Goal: Find specific page/section: Find specific page/section

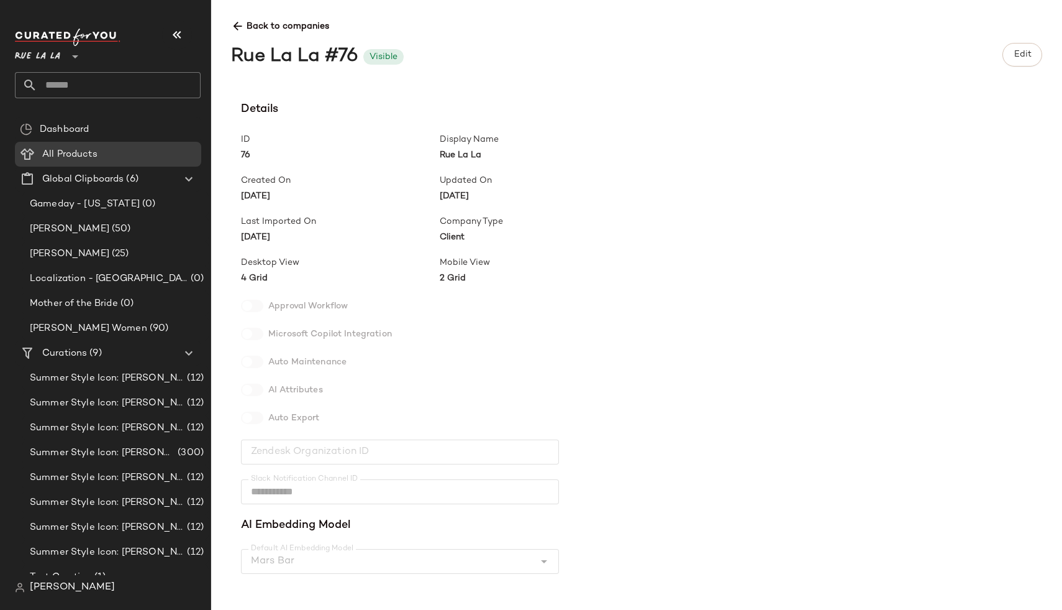
scroll to position [541, 0]
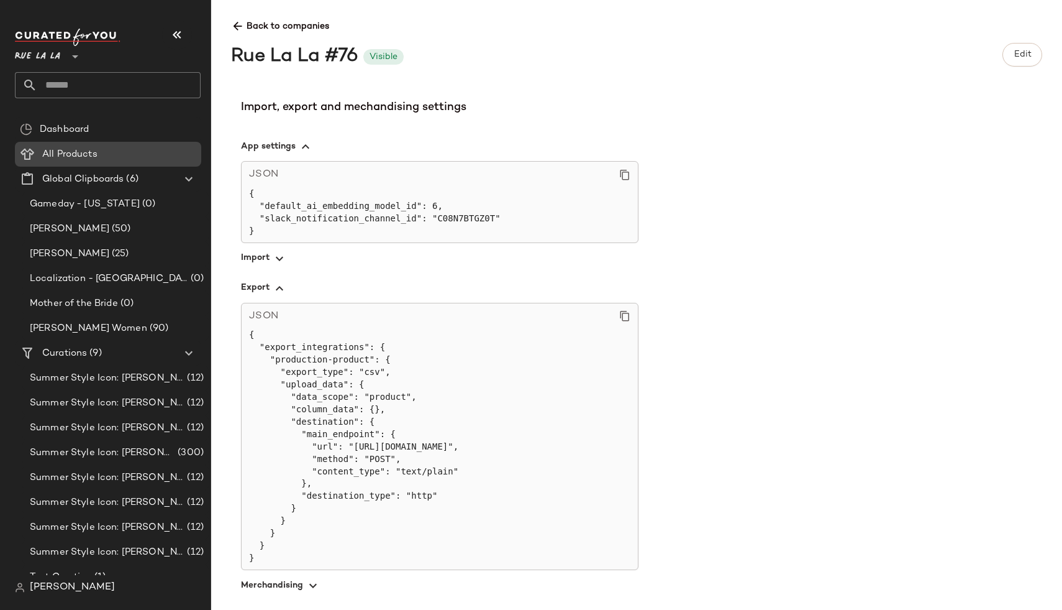
click at [94, 149] on span "All Products" at bounding box center [69, 154] width 55 height 14
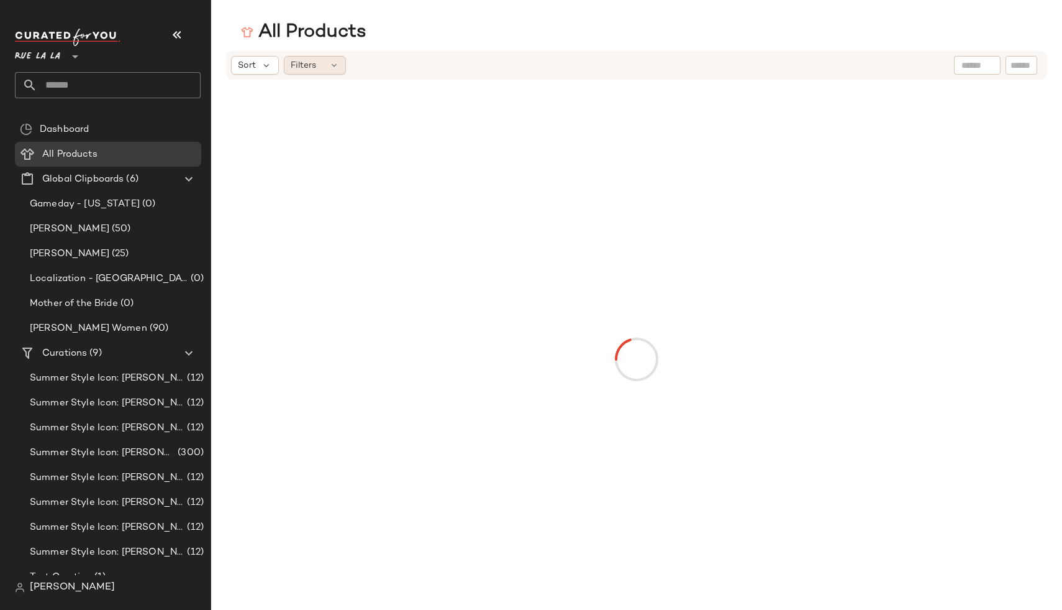
click at [327, 70] on div "Filters" at bounding box center [315, 65] width 62 height 19
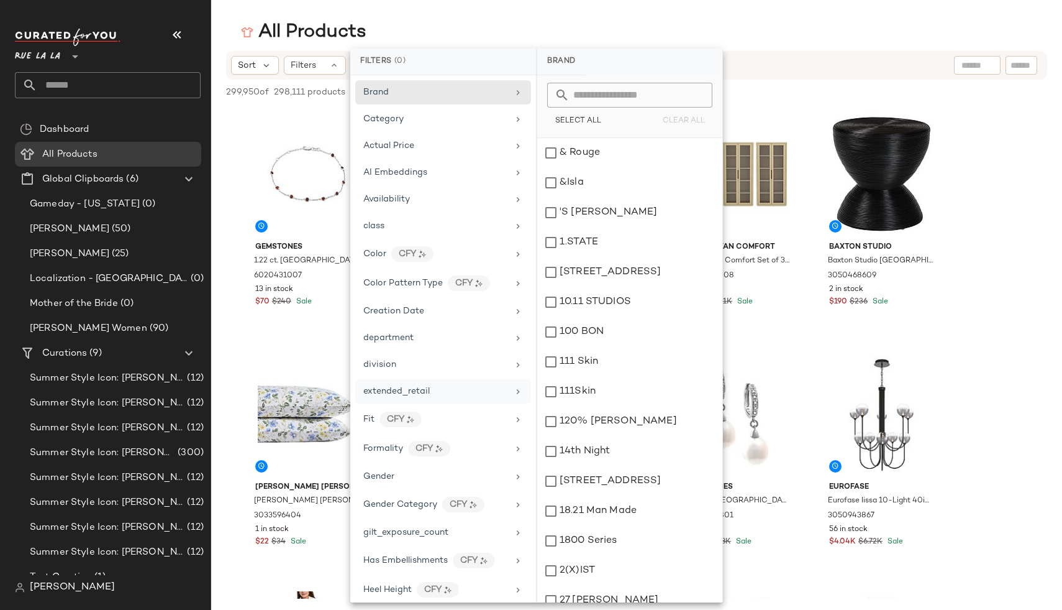
scroll to position [599, 0]
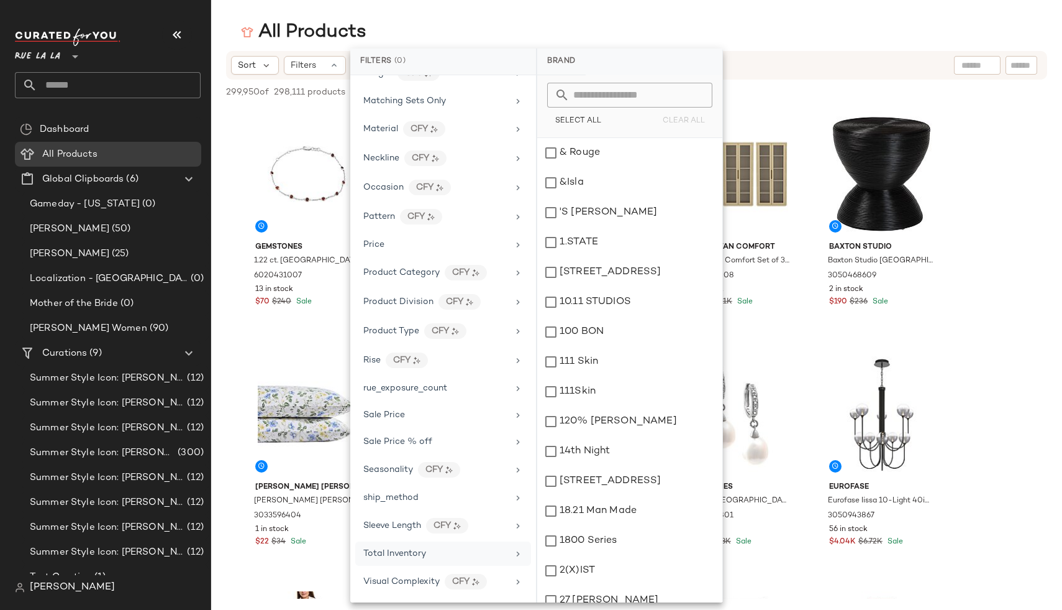
click at [378, 559] on div "Total Inventory" at bounding box center [394, 553] width 63 height 13
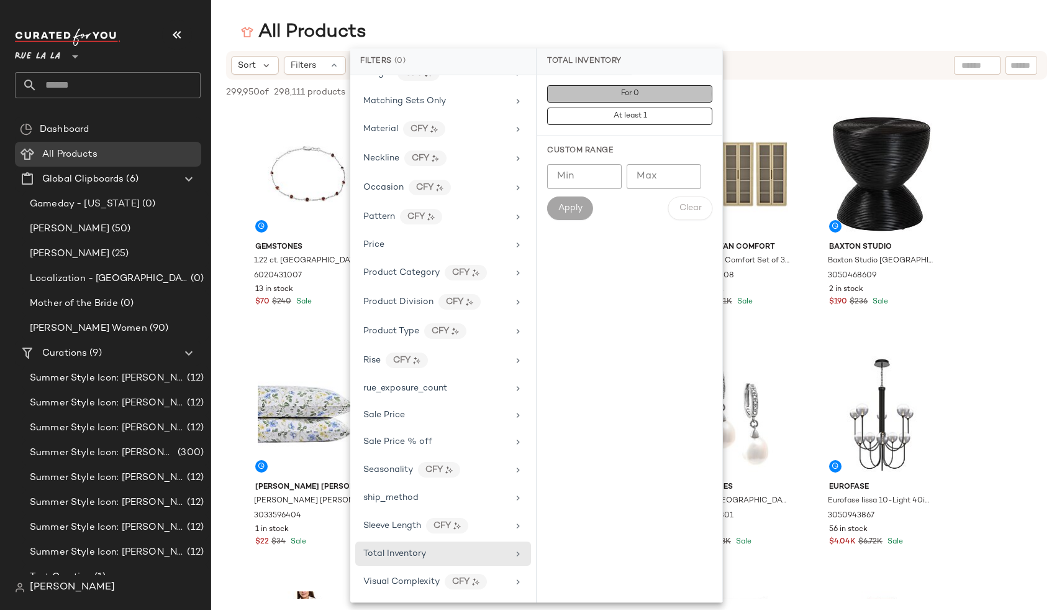
click at [633, 93] on span "For 0" at bounding box center [630, 93] width 19 height 9
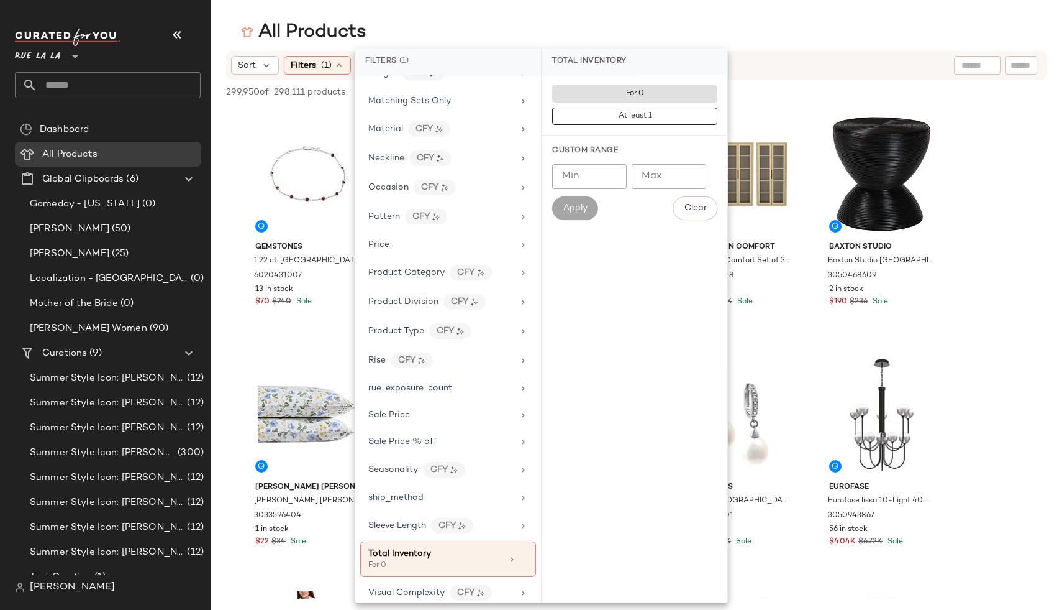
click at [777, 29] on div "All Products" at bounding box center [636, 32] width 851 height 25
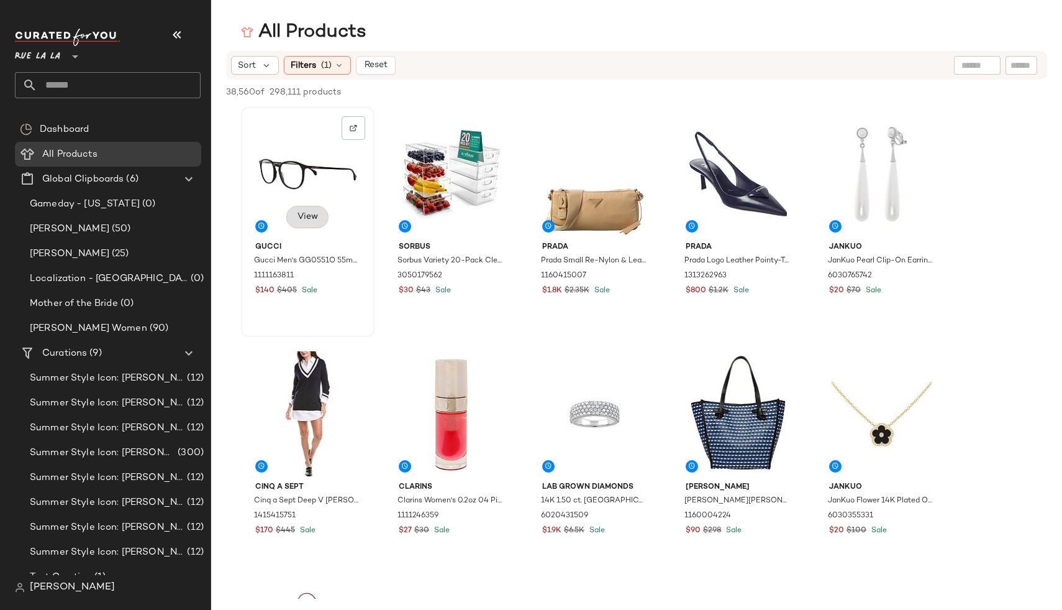
click at [298, 217] on span "View" at bounding box center [307, 217] width 21 height 10
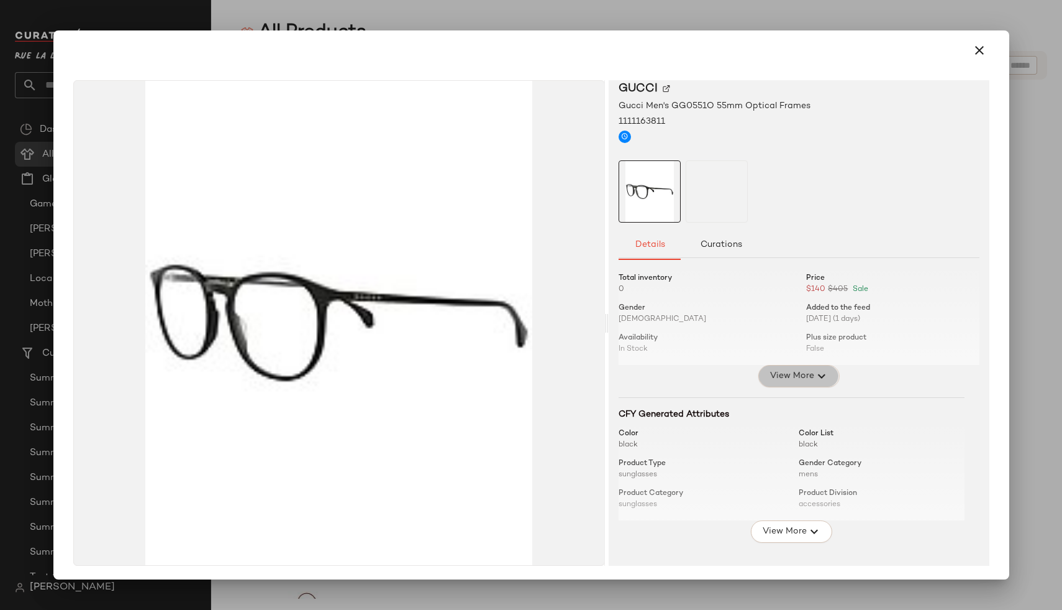
click at [780, 370] on span "View More" at bounding box center [791, 375] width 45 height 15
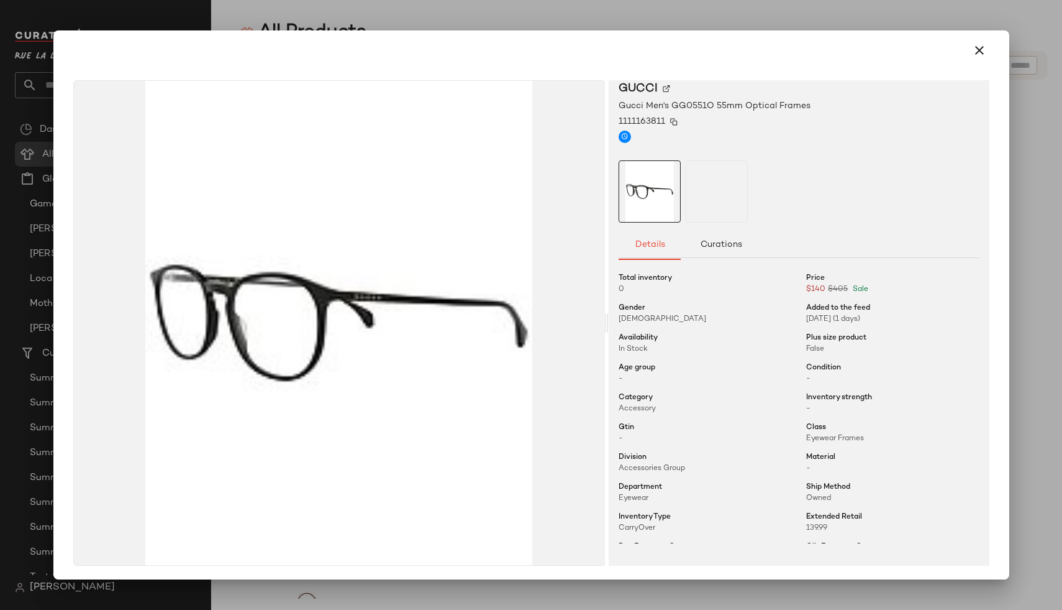
click at [670, 123] on img at bounding box center [673, 121] width 7 height 7
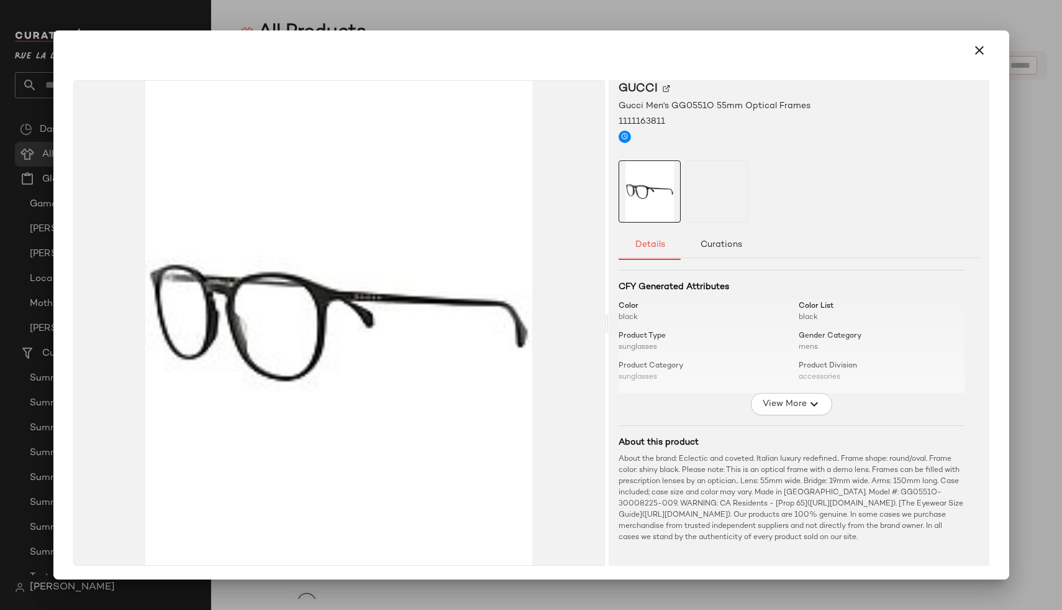
scroll to position [1, 0]
click at [972, 46] on icon "button" at bounding box center [979, 49] width 15 height 15
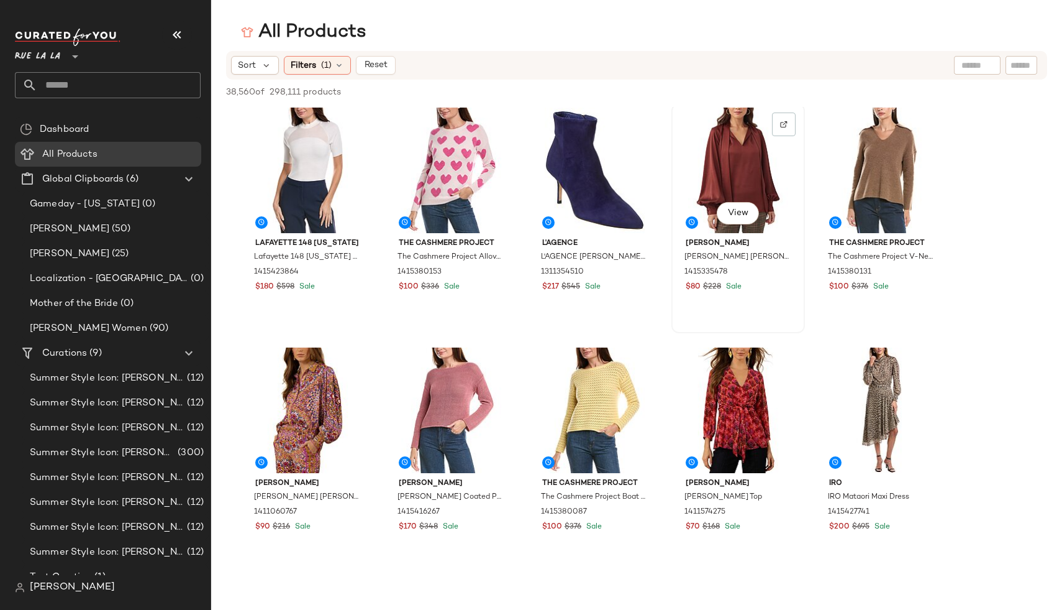
scroll to position [1224, 0]
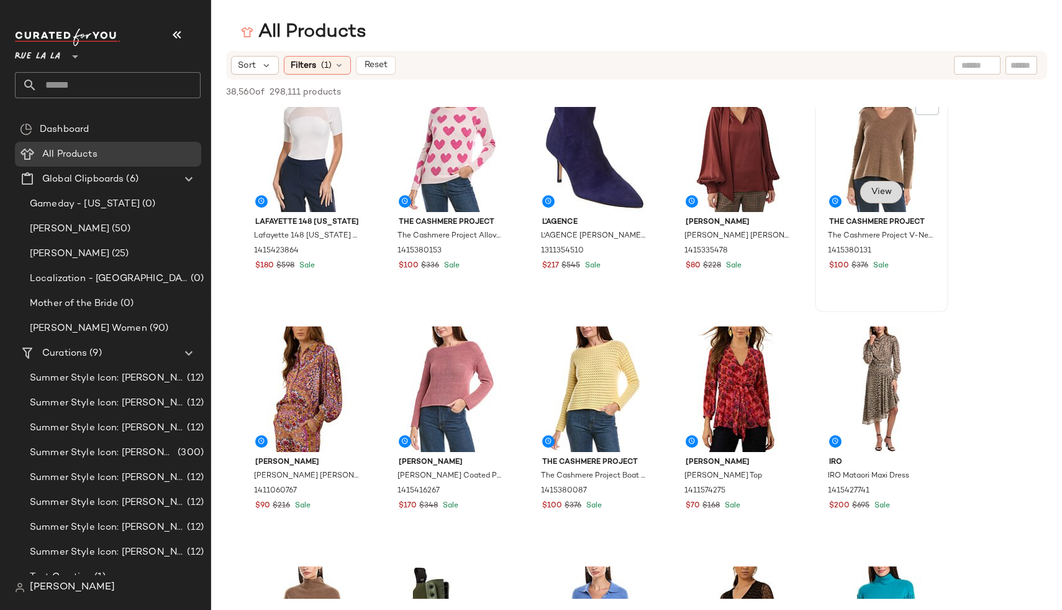
click at [885, 188] on span "View" at bounding box center [881, 192] width 21 height 10
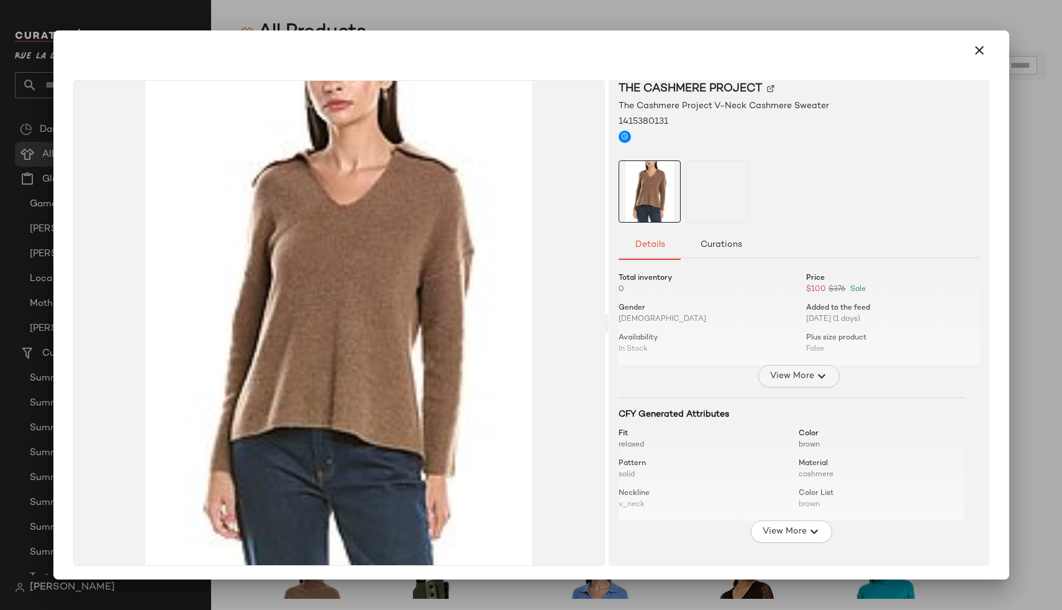
click at [769, 365] on button "View More" at bounding box center [799, 376] width 81 height 22
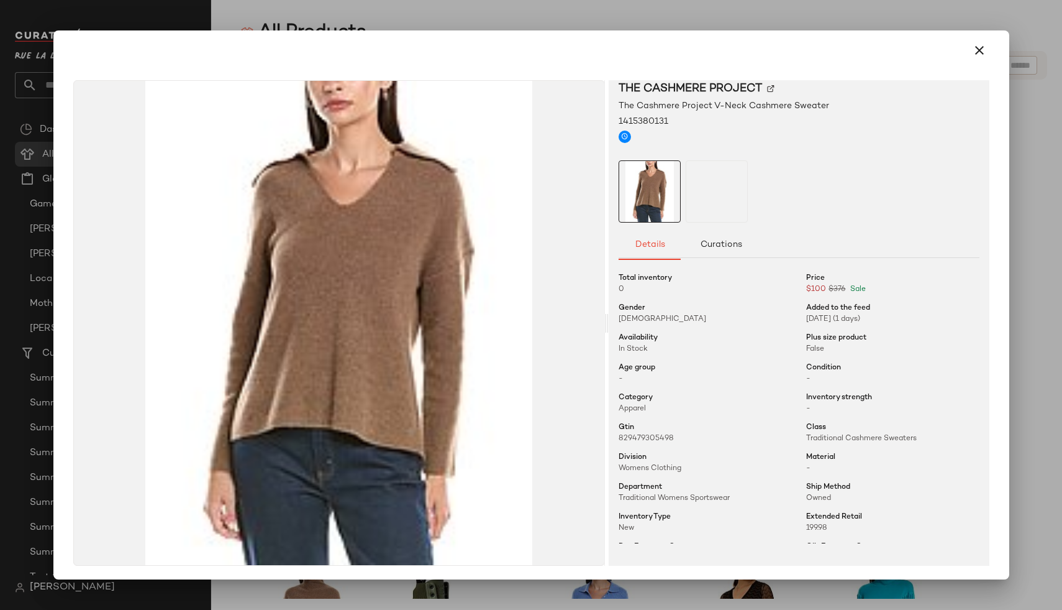
click at [987, 45] on div at bounding box center [531, 50] width 946 height 40
click at [972, 48] on icon "button" at bounding box center [979, 50] width 15 height 15
